Goal: Information Seeking & Learning: Learn about a topic

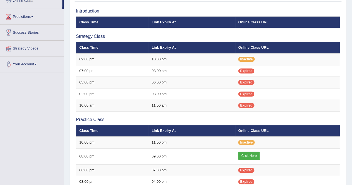
scroll to position [96, 0]
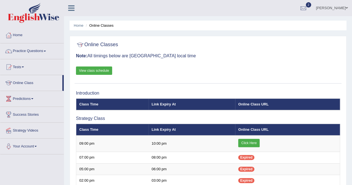
click at [22, 36] on link "Home" at bounding box center [32, 35] width 64 height 14
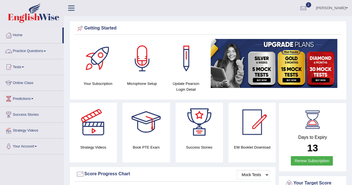
click at [23, 50] on link "Practice Questions" at bounding box center [32, 50] width 64 height 14
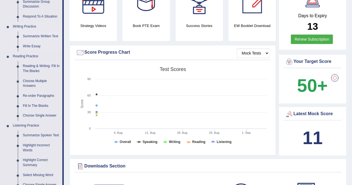
scroll to position [122, 0]
click at [41, 65] on link "Reading & Writing: Fill In The Blanks" at bounding box center [41, 68] width 42 height 15
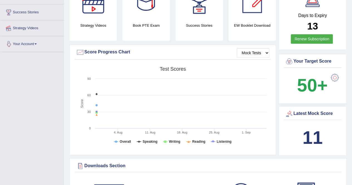
scroll to position [141, 0]
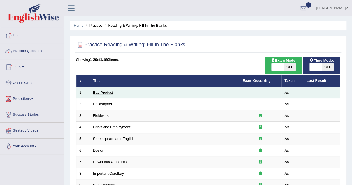
click at [105, 91] on link "Bad Product" at bounding box center [103, 93] width 20 height 4
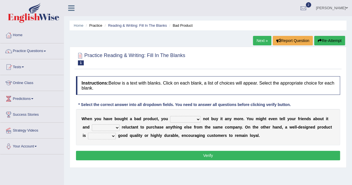
click at [199, 118] on select "would have should have should" at bounding box center [185, 119] width 31 height 7
select select "should have"
click at [170, 116] on select "would have should have should" at bounding box center [185, 119] width 31 height 7
click at [118, 126] on select "is are be being" at bounding box center [106, 128] width 28 height 7
select select "being"
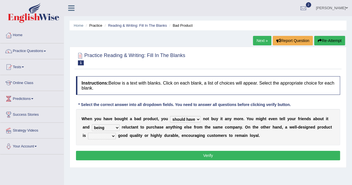
click at [92, 125] on select "is are be being" at bounding box center [106, 128] width 28 height 7
click at [114, 135] on select "both also neither either" at bounding box center [102, 136] width 28 height 7
select select "either"
click at [88, 133] on select "both also neither either" at bounding box center [102, 136] width 28 height 7
click at [207, 155] on button "Verify" at bounding box center [208, 155] width 264 height 9
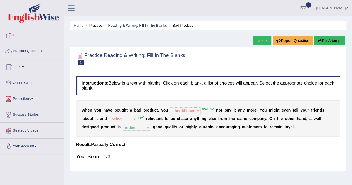
click at [328, 42] on button "Re-Attempt" at bounding box center [329, 40] width 31 height 9
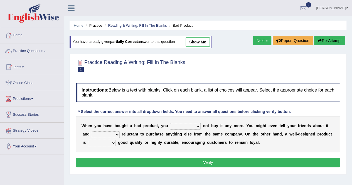
click at [197, 125] on select "would have should have should" at bounding box center [185, 126] width 31 height 7
select select "should"
click at [170, 123] on select "would have should have should" at bounding box center [185, 126] width 31 height 7
click at [118, 132] on select "is are be being" at bounding box center [106, 134] width 28 height 7
select select "be"
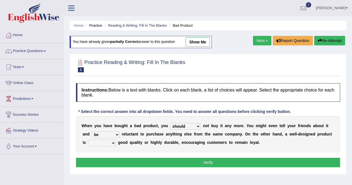
click at [92, 131] on select "is are be being" at bounding box center [106, 134] width 28 height 7
click at [112, 143] on select "both also neither either" at bounding box center [102, 143] width 28 height 7
select select "either"
click at [88, 140] on select "both also neither either" at bounding box center [102, 143] width 28 height 7
click at [210, 159] on button "Verify" at bounding box center [208, 162] width 264 height 9
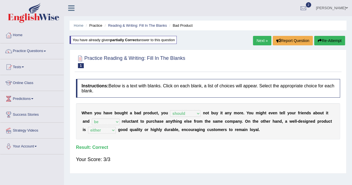
click at [261, 41] on link "Next »" at bounding box center [262, 40] width 18 height 9
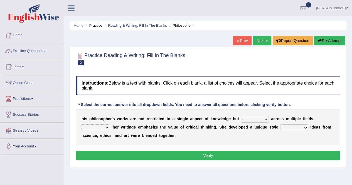
click at [267, 118] on select "constrain contain assemble extend" at bounding box center [255, 119] width 28 height 7
drag, startPoint x: 301, startPoint y: 160, endPoint x: 282, endPoint y: 138, distance: 28.6
click at [282, 138] on div "Instructions: Below is a text with blanks. Click on each blank, a list of choic…" at bounding box center [208, 119] width 267 height 91
click at [264, 118] on select "constrain contain assemble extend" at bounding box center [255, 119] width 28 height 7
select select "extend"
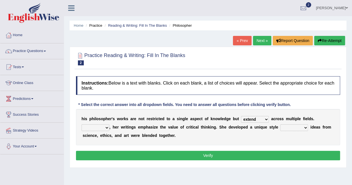
click at [241, 116] on select "constrain contain assemble extend" at bounding box center [255, 119] width 28 height 7
click at [106, 127] on select "Rather So Moreover Likely" at bounding box center [96, 128] width 28 height 7
click at [169, 144] on div "h i s p h i l o s o p h e r ' s w o r k s a r e n o t r e s t r i c t e d t o a…" at bounding box center [208, 127] width 264 height 36
click at [305, 125] on select "in that that which in which" at bounding box center [294, 128] width 28 height 7
select select "in which"
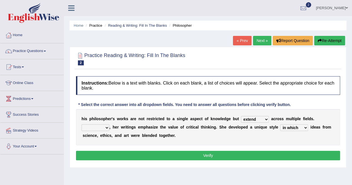
click at [280, 125] on select "in that that which in which" at bounding box center [294, 128] width 28 height 7
click at [105, 127] on select "Rather So Moreover Likely" at bounding box center [96, 128] width 28 height 7
select select "Likely"
click at [82, 125] on select "Rather So Moreover Likely" at bounding box center [96, 128] width 28 height 7
click at [213, 156] on button "Verify" at bounding box center [208, 155] width 264 height 9
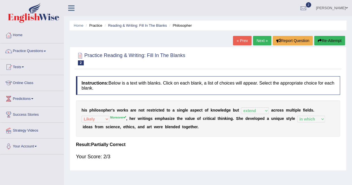
click at [335, 39] on button "Re-Attempt" at bounding box center [329, 40] width 31 height 9
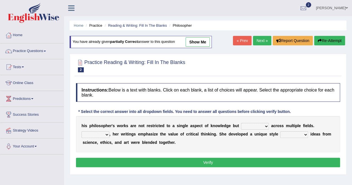
click at [266, 126] on select "constrain contain assemble extend" at bounding box center [255, 126] width 28 height 7
select select "extend"
click at [241, 123] on select "constrain contain assemble extend" at bounding box center [255, 126] width 28 height 7
click at [106, 134] on select "Rather So Moreover Likely" at bounding box center [96, 134] width 28 height 7
select select "Moreover"
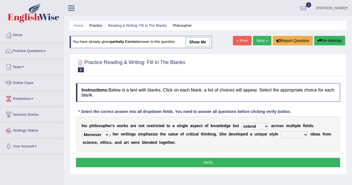
click at [82, 131] on select "Rather So Moreover Likely" at bounding box center [96, 134] width 28 height 7
click at [305, 133] on select "in that that which in which" at bounding box center [294, 134] width 28 height 7
select select "in which"
click at [280, 131] on select "in that that which in which" at bounding box center [294, 134] width 28 height 7
click at [216, 162] on button "Verify" at bounding box center [208, 162] width 264 height 9
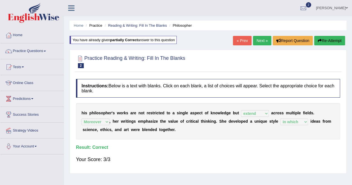
click at [259, 40] on link "Next »" at bounding box center [262, 40] width 18 height 9
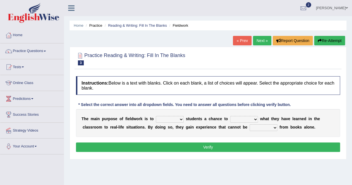
click at [181, 117] on select "resemble stow rave offer" at bounding box center [170, 119] width 28 height 7
click at [181, 118] on select "resemble stow rave offer" at bounding box center [170, 119] width 28 height 7
select select "offer"
click at [156, 116] on select "resemble stow rave offer" at bounding box center [170, 119] width 28 height 7
click at [256, 118] on select "compare align apply dismount" at bounding box center [244, 119] width 28 height 7
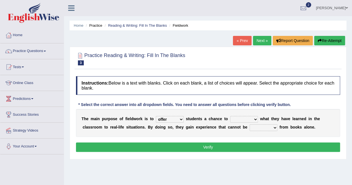
select select "align"
click at [230, 116] on select "compare align apply dismount" at bounding box center [244, 119] width 28 height 7
click at [253, 119] on select "compare align apply dismount" at bounding box center [244, 119] width 28 height 7
click at [230, 116] on select "compare align apply dismount" at bounding box center [244, 119] width 28 height 7
click at [274, 127] on select "originated prepared obtained touted" at bounding box center [264, 128] width 28 height 7
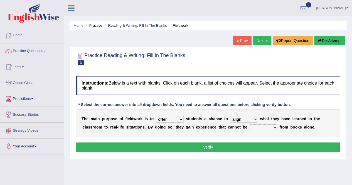
select select "obtained"
click at [250, 125] on select "originated prepared obtained touted" at bounding box center [264, 128] width 28 height 7
click at [211, 147] on button "Verify" at bounding box center [208, 147] width 264 height 9
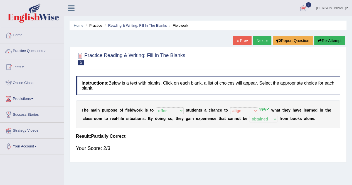
click at [329, 40] on button "Re-Attempt" at bounding box center [329, 40] width 31 height 9
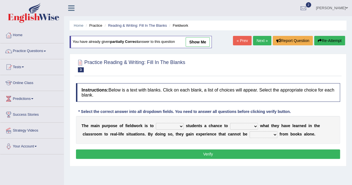
click at [182, 126] on select "resemble stow rave offer" at bounding box center [170, 126] width 28 height 7
select select "offer"
click at [156, 123] on select "resemble stow rave offer" at bounding box center [170, 126] width 28 height 7
click at [256, 125] on select "compare align apply dismount" at bounding box center [244, 126] width 28 height 7
select select "apply"
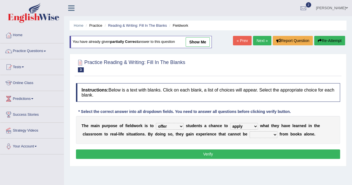
click at [230, 123] on select "compare align apply dismount" at bounding box center [244, 126] width 28 height 7
click at [277, 133] on select "originated prepared obtained touted" at bounding box center [264, 134] width 28 height 7
select select "obtained"
click at [250, 131] on select "originated prepared obtained touted" at bounding box center [264, 134] width 28 height 7
click at [212, 155] on button "Verify" at bounding box center [208, 154] width 264 height 9
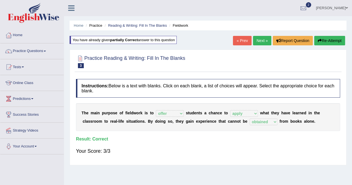
click at [262, 39] on link "Next »" at bounding box center [262, 40] width 18 height 9
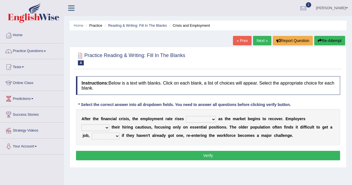
click at [106, 159] on button "Verify" at bounding box center [208, 155] width 264 height 9
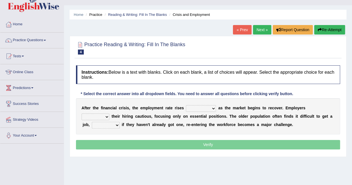
scroll to position [11, 0]
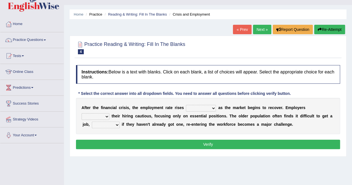
click at [213, 108] on select "normally conversely strenuously sharply" at bounding box center [201, 108] width 30 height 7
click at [186, 105] on select "normally conversely strenuously sharply" at bounding box center [201, 108] width 30 height 7
click at [213, 106] on select "normally conversely strenuously sharply" at bounding box center [201, 108] width 30 height 7
select select "conversely"
click at [186, 105] on select "normally conversely strenuously sharply" at bounding box center [201, 108] width 30 height 7
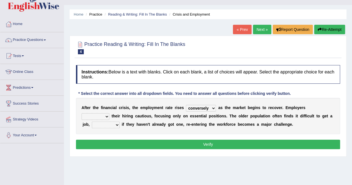
click at [105, 116] on select "keeping kept keep are kept" at bounding box center [96, 116] width 28 height 7
select select "are kept"
click at [82, 113] on select "keeping kept keep are kept" at bounding box center [96, 116] width 28 height 7
click at [117, 123] on select "although while then because" at bounding box center [106, 125] width 28 height 7
select select "although"
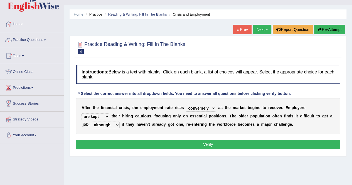
click at [92, 122] on select "although while then because" at bounding box center [106, 125] width 28 height 7
click at [213, 144] on button "Verify" at bounding box center [208, 144] width 264 height 9
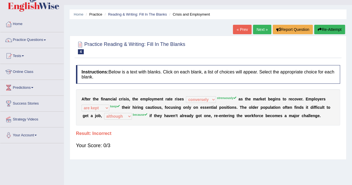
click at [328, 30] on button "Re-Attempt" at bounding box center [329, 29] width 31 height 9
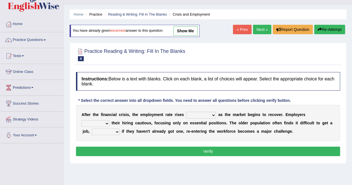
click at [214, 114] on select "normally conversely strenuously sharply" at bounding box center [201, 115] width 30 height 7
select select "strenuously"
click at [186, 112] on select "normally conversely strenuously sharply" at bounding box center [201, 115] width 30 height 7
click at [107, 123] on select "keeping kept keep are kept" at bounding box center [96, 123] width 28 height 7
select select "keep"
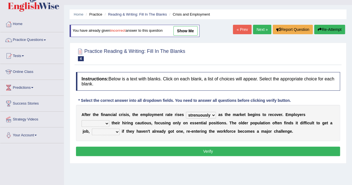
click at [82, 120] on select "keeping kept keep are kept" at bounding box center [96, 123] width 28 height 7
click at [118, 130] on select "although while then because" at bounding box center [106, 132] width 28 height 7
select select "because"
click at [92, 129] on select "although while then because" at bounding box center [106, 132] width 28 height 7
click at [109, 165] on div "Home Practice Reading & Writing: Fill In The Blanks Crisis and Employment You h…" at bounding box center [208, 128] width 288 height 279
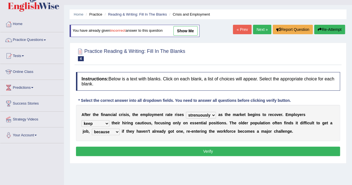
click at [212, 150] on button "Verify" at bounding box center [208, 151] width 264 height 9
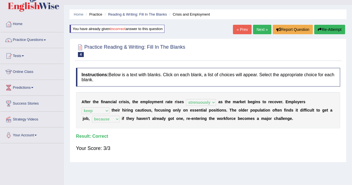
click at [259, 29] on link "Next »" at bounding box center [262, 29] width 18 height 9
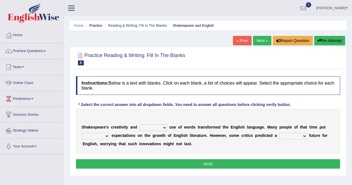
click at [164, 128] on select "idealized intensive fancied inventive" at bounding box center [153, 128] width 28 height 7
select select "inventive"
click at [139, 125] on select "idealized intensive fancied inventive" at bounding box center [153, 128] width 28 height 7
click at [106, 136] on select "wide much high more" at bounding box center [96, 136] width 28 height 7
select select "wide"
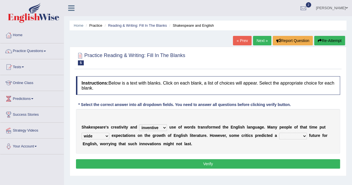
click at [82, 133] on select "wide much high more" at bounding box center [96, 136] width 28 height 7
click at [304, 136] on select "monetary promising irresistible daunting" at bounding box center [293, 136] width 28 height 7
select select "daunting"
click at [279, 133] on select "monetary promising irresistible daunting" at bounding box center [293, 136] width 28 height 7
click at [213, 164] on button "Verify" at bounding box center [208, 163] width 264 height 9
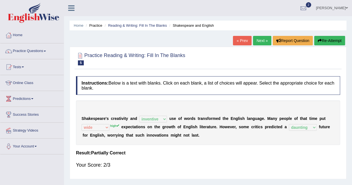
click at [329, 41] on button "Re-Attempt" at bounding box center [329, 40] width 31 height 9
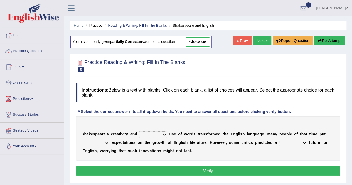
select select "inventive"
click at [139, 131] on select "idealized intensive fancied inventive" at bounding box center [153, 134] width 28 height 7
click at [106, 141] on select "wide much high more" at bounding box center [96, 143] width 28 height 7
select select "high"
click at [82, 140] on select "wide much high more" at bounding box center [96, 143] width 28 height 7
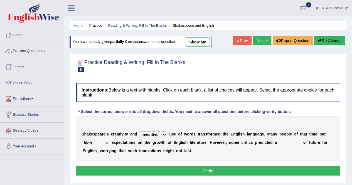
click at [304, 141] on select "monetary promising irresistible daunting" at bounding box center [293, 143] width 28 height 7
select select "daunting"
click at [279, 140] on select "monetary promising irresistible daunting" at bounding box center [293, 143] width 28 height 7
click at [226, 170] on button "Verify" at bounding box center [208, 170] width 264 height 9
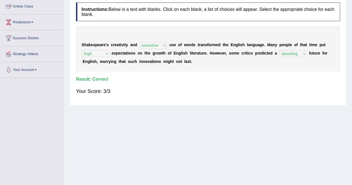
scroll to position [4, 0]
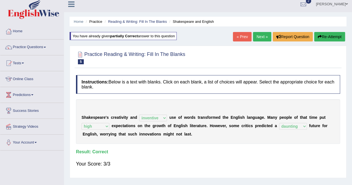
click at [262, 36] on link "Next »" at bounding box center [262, 36] width 18 height 9
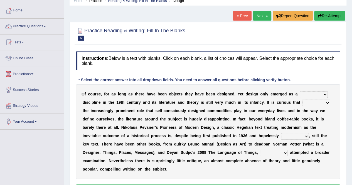
scroll to position [26, 0]
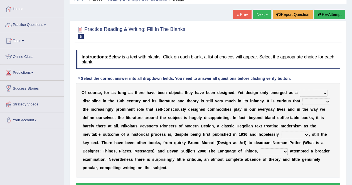
click at [325, 94] on select "bilateral ubiquitous foremost dedicated" at bounding box center [314, 93] width 28 height 7
click at [326, 91] on select "bilateral ubiquitous foremost dedicated" at bounding box center [314, 93] width 28 height 7
click at [325, 91] on select "bilateral ubiquitous foremost dedicated" at bounding box center [314, 93] width 28 height 7
click at [325, 93] on select "bilateral ubiquitous foremost dedicated" at bounding box center [314, 93] width 28 height 7
select select "foremost"
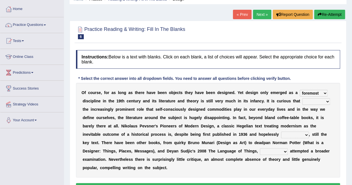
click at [300, 90] on select "bilateral ubiquitous foremost dedicated" at bounding box center [314, 93] width 28 height 7
click at [327, 100] on select "since despite within through" at bounding box center [316, 101] width 28 height 7
select select "since"
click at [302, 98] on select "since despite within through" at bounding box center [316, 101] width 28 height 7
click at [305, 134] on select "dates dating date dated" at bounding box center [295, 135] width 28 height 7
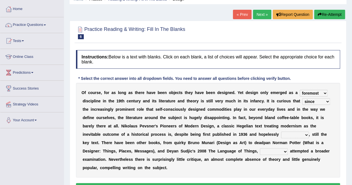
select select "dated"
click at [281, 132] on select "dates dating date dated" at bounding box center [295, 135] width 28 height 7
click at [308, 134] on select "dates dating date dated" at bounding box center [295, 135] width 28 height 7
click at [269, 150] on select "which then however as" at bounding box center [274, 151] width 28 height 7
select select "which"
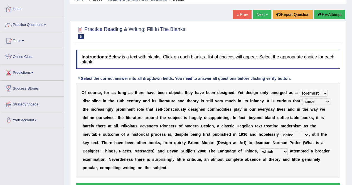
click at [260, 148] on select "which then however as" at bounding box center [274, 151] width 28 height 7
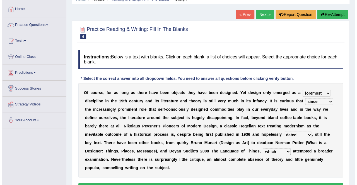
scroll to position [107, 0]
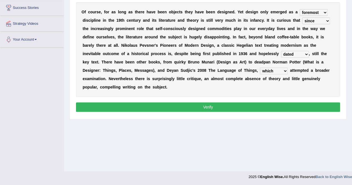
click at [211, 107] on button "Verify" at bounding box center [208, 107] width 264 height 9
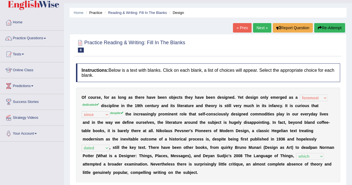
scroll to position [6, 0]
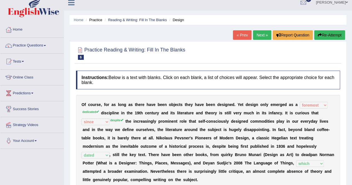
click at [337, 36] on button "Re-Attempt" at bounding box center [329, 34] width 31 height 9
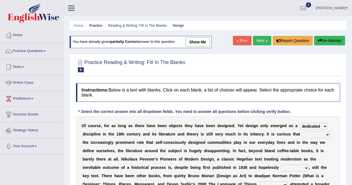
select select "dedicated"
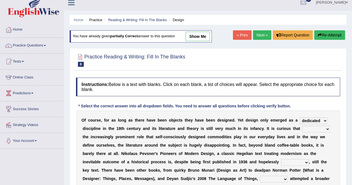
click at [328, 127] on select "since despite within through" at bounding box center [316, 129] width 28 height 7
select select "despite"
click at [302, 126] on select "since despite within through" at bounding box center [316, 129] width 28 height 7
click at [307, 161] on select "dates dating date dated" at bounding box center [295, 162] width 28 height 7
select select "dated"
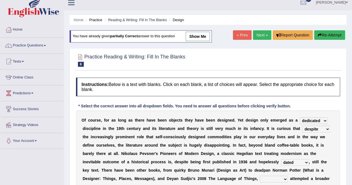
click at [281, 159] on select "dates dating date dated" at bounding box center [295, 162] width 28 height 7
click at [284, 179] on select "which then however as" at bounding box center [274, 179] width 28 height 7
select select "which"
click at [260, 176] on select "which then however as" at bounding box center [274, 179] width 28 height 7
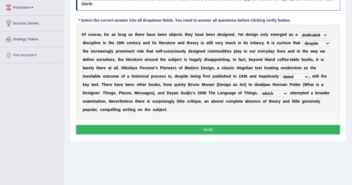
scroll to position [92, 0]
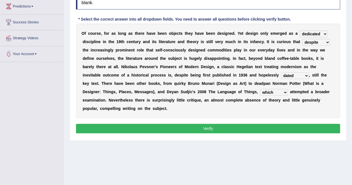
click at [235, 129] on button "Verify" at bounding box center [208, 128] width 264 height 9
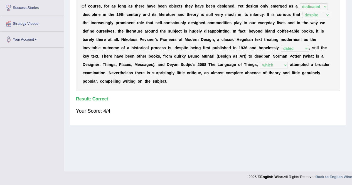
scroll to position [0, 0]
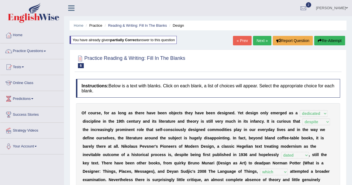
click at [258, 40] on link "Next »" at bounding box center [262, 40] width 18 height 9
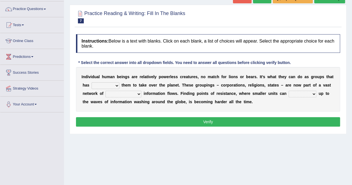
scroll to position [42, 0]
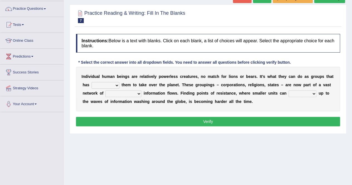
click at [117, 84] on select "enabled contended embodied conjured" at bounding box center [106, 85] width 28 height 7
select select "enabled"
click at [92, 82] on select "enabled contended embodied conjured" at bounding box center [106, 85] width 28 height 7
click at [118, 85] on select "enabled contended embodied conjured" at bounding box center [106, 85] width 28 height 7
click at [92, 82] on select "enabled contended embodied conjured" at bounding box center [106, 85] width 28 height 7
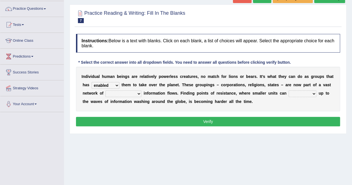
click at [139, 92] on select "interconnected overlapping fastened exploited" at bounding box center [124, 94] width 36 height 7
select select "fastened"
click at [106, 91] on select "interconnected overlapping fastened exploited" at bounding box center [124, 94] width 36 height 7
click at [314, 92] on select "stand raise hail pump" at bounding box center [303, 94] width 28 height 7
select select "stand"
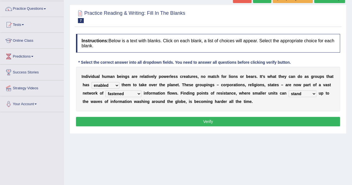
click at [289, 91] on select "stand raise hail pump" at bounding box center [303, 94] width 28 height 7
click at [206, 121] on button "Verify" at bounding box center [208, 121] width 264 height 9
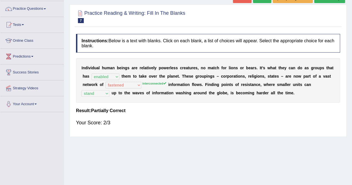
scroll to position [0, 0]
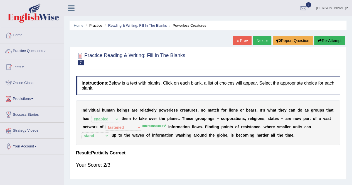
click at [331, 39] on button "Re-Attempt" at bounding box center [329, 40] width 31 height 9
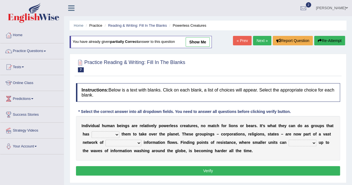
click at [117, 132] on select "enabled contended embodied conjured" at bounding box center [106, 134] width 28 height 7
select select "enabled"
click at [92, 131] on select "enabled contended embodied conjured" at bounding box center [106, 134] width 28 height 7
click at [138, 141] on select "interconnected overlapping fastened exploited" at bounding box center [124, 143] width 36 height 7
select select "interconnected"
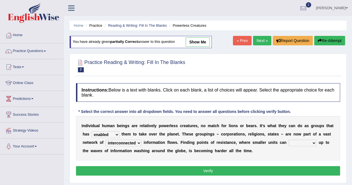
click at [106, 140] on select "interconnected overlapping fastened exploited" at bounding box center [124, 143] width 36 height 7
click at [313, 142] on select "stand raise hail pump" at bounding box center [303, 143] width 28 height 7
select select "stand"
click at [289, 140] on select "stand raise hail pump" at bounding box center [303, 143] width 28 height 7
click at [223, 169] on button "Verify" at bounding box center [208, 170] width 264 height 9
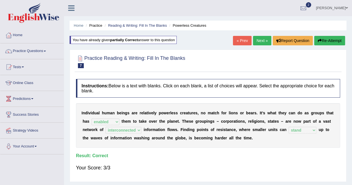
click at [259, 40] on link "Next »" at bounding box center [262, 40] width 18 height 9
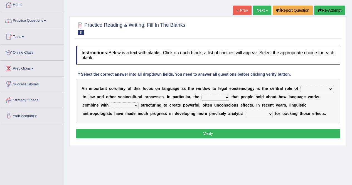
scroll to position [31, 0]
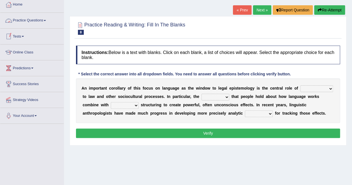
click at [29, 52] on link "Online Class" at bounding box center [32, 52] width 64 height 14
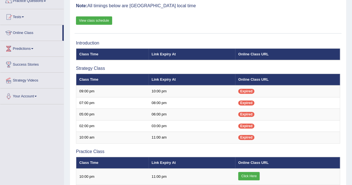
scroll to position [47, 0]
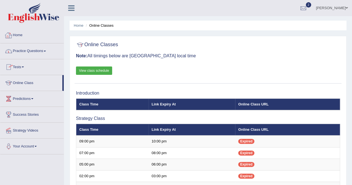
click at [20, 39] on link "Home" at bounding box center [32, 35] width 64 height 14
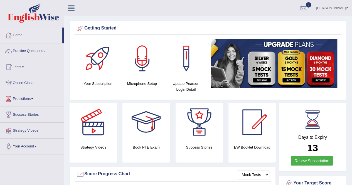
click at [23, 45] on link "Practice Questions" at bounding box center [32, 50] width 64 height 14
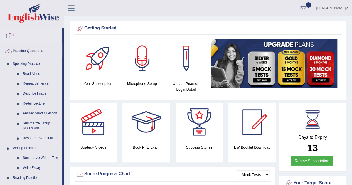
click at [23, 45] on link "Practice Questions" at bounding box center [31, 50] width 62 height 14
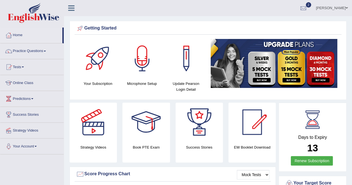
click at [22, 45] on link "Practice Questions" at bounding box center [32, 50] width 64 height 14
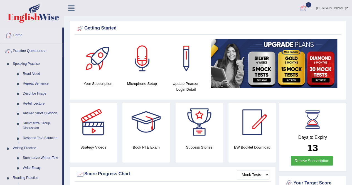
click at [308, 8] on div at bounding box center [303, 8] width 8 height 8
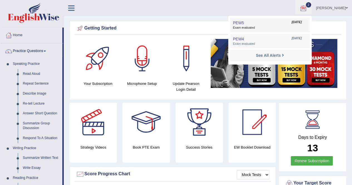
click at [259, 27] on span "Exam evaluated" at bounding box center [270, 28] width 74 height 4
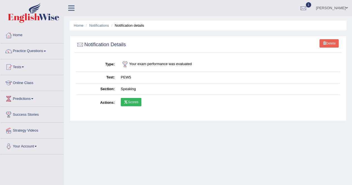
click at [127, 103] on icon at bounding box center [126, 102] width 4 height 3
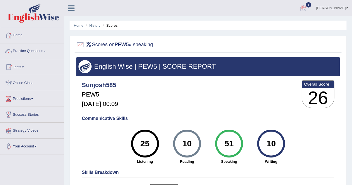
click at [308, 7] on div at bounding box center [303, 8] width 8 height 8
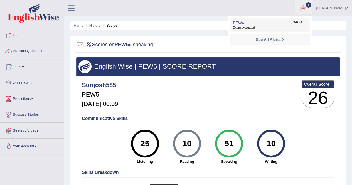
click at [256, 25] on link "PEW4 Aug 18, 2025 Exam evaluated" at bounding box center [270, 25] width 77 height 12
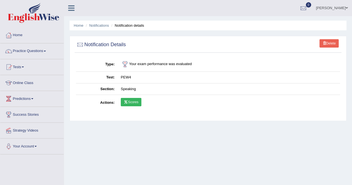
click at [131, 102] on link "Scores" at bounding box center [131, 102] width 21 height 8
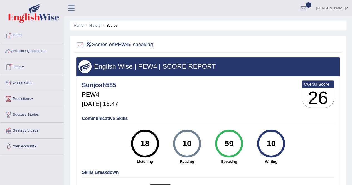
click at [18, 67] on link "Tests" at bounding box center [32, 66] width 64 height 14
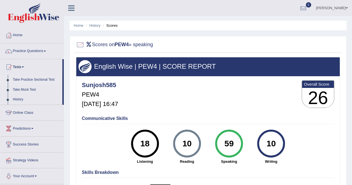
click at [41, 80] on link "Take Practice Sectional Test" at bounding box center [36, 80] width 52 height 10
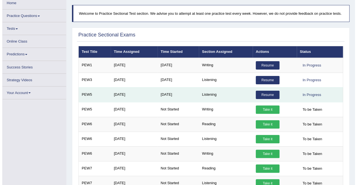
scroll to position [31, 0]
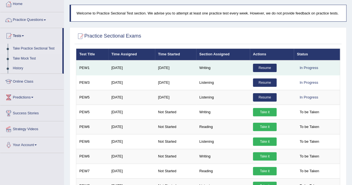
click at [267, 67] on link "Resume" at bounding box center [265, 68] width 24 height 8
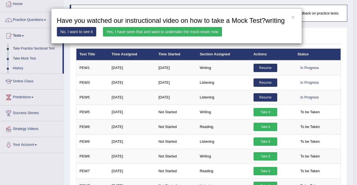
click at [169, 31] on link "Yes, I have seen that and want to undertake the mock exam now" at bounding box center [162, 31] width 119 height 9
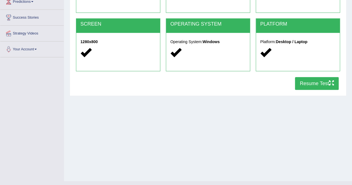
scroll to position [107, 0]
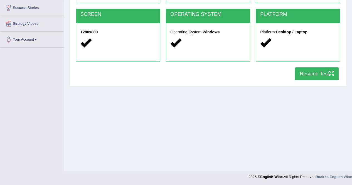
click at [314, 74] on button "Resume Test" at bounding box center [317, 73] width 44 height 13
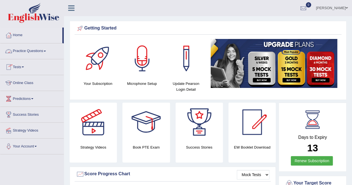
click at [23, 52] on link "Practice Questions" at bounding box center [32, 50] width 64 height 14
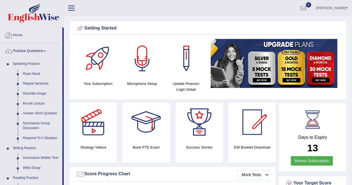
click at [20, 34] on link "Home" at bounding box center [31, 35] width 62 height 14
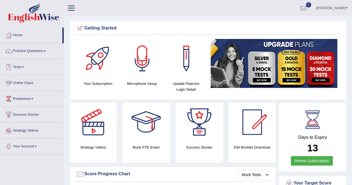
click at [18, 65] on link "Tests" at bounding box center [32, 66] width 64 height 14
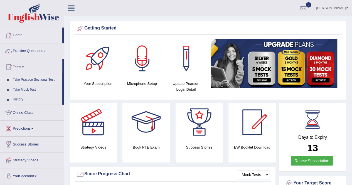
click at [32, 80] on link "Take Practice Sectional Test" at bounding box center [36, 80] width 52 height 10
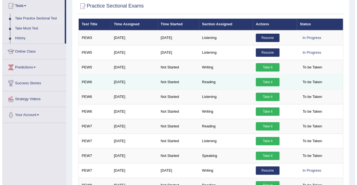
scroll to position [65, 0]
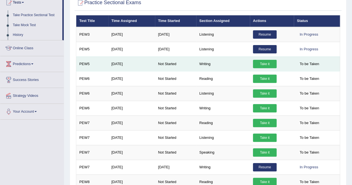
click at [265, 64] on link "Take it" at bounding box center [265, 64] width 24 height 8
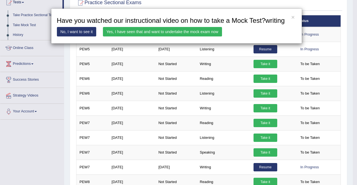
click at [180, 31] on link "Yes, I have seen that and want to undertake the mock exam now" at bounding box center [162, 31] width 119 height 9
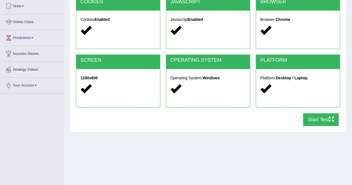
scroll to position [61, 0]
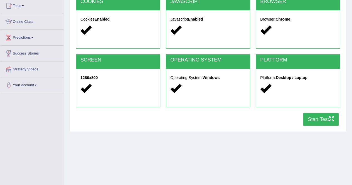
click at [314, 120] on button "Start Test" at bounding box center [321, 119] width 36 height 13
